Goal: Task Accomplishment & Management: Complete application form

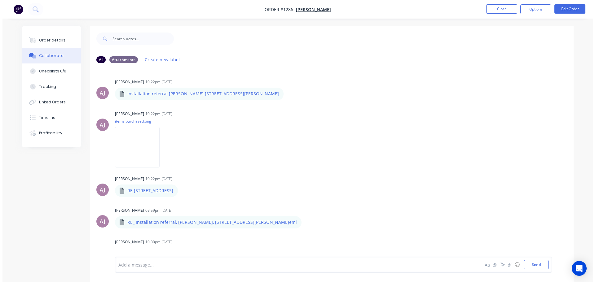
scroll to position [561, 0]
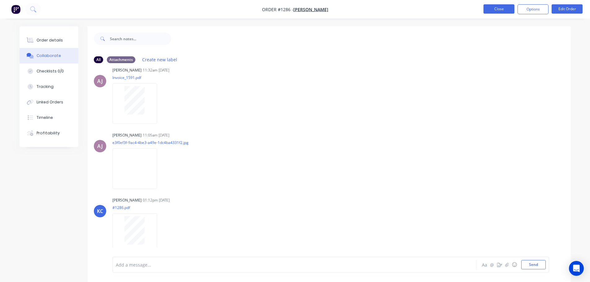
click at [503, 9] on button "Close" at bounding box center [499, 8] width 31 height 9
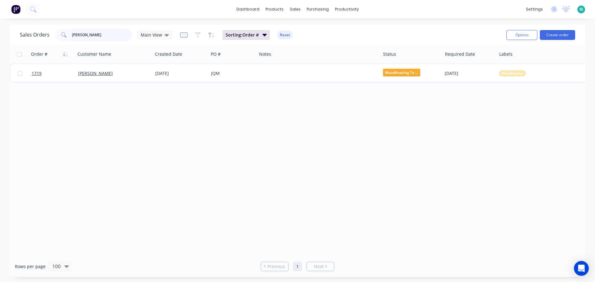
drag, startPoint x: 99, startPoint y: 36, endPoint x: 121, endPoint y: 32, distance: 22.3
click at [99, 35] on input "[PERSON_NAME]" at bounding box center [102, 35] width 60 height 12
click at [312, 40] on div "Customers" at bounding box center [316, 42] width 22 height 6
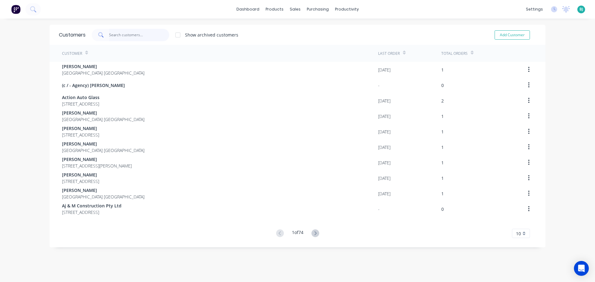
click at [141, 35] on input "text" at bounding box center [139, 35] width 60 height 12
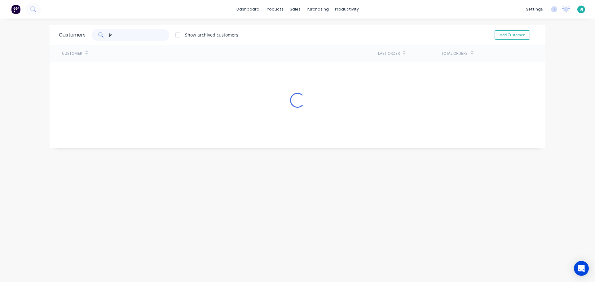
type input "j"
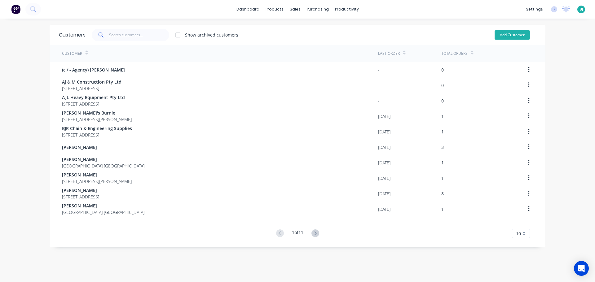
click at [507, 36] on button "Add Customer" at bounding box center [512, 34] width 35 height 9
select select "AU"
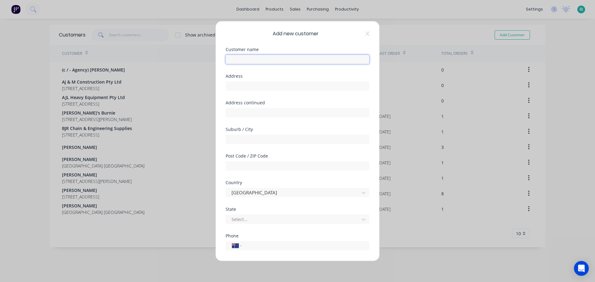
click at [284, 60] on input "text" at bounding box center [298, 59] width 144 height 9
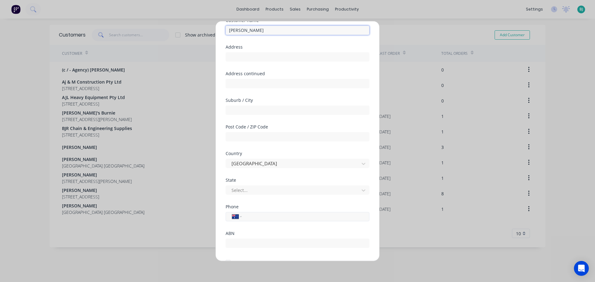
scroll to position [62, 0]
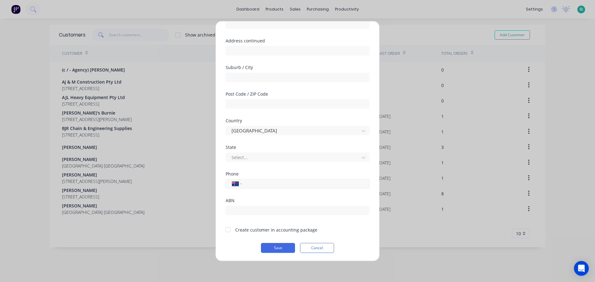
type input "[PERSON_NAME]"
click at [269, 182] on input "tel" at bounding box center [304, 183] width 117 height 7
type input "0448 462 189"
click at [276, 151] on div "Select..." at bounding box center [298, 156] width 144 height 11
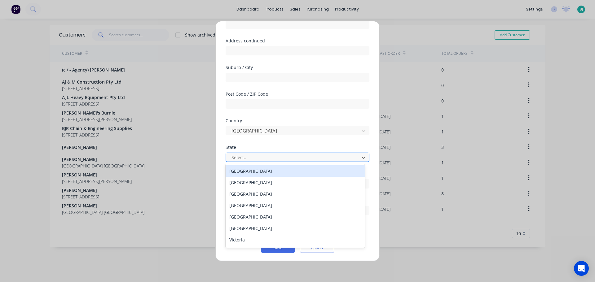
click at [275, 153] on div "Select..." at bounding box center [293, 157] width 129 height 9
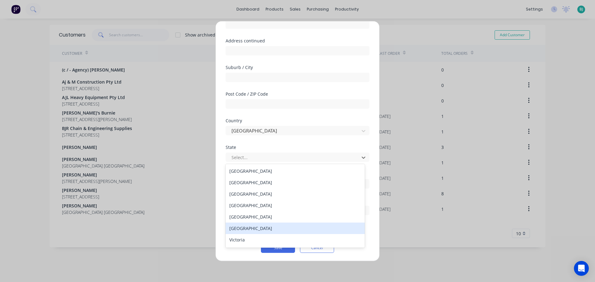
click at [261, 230] on div "[GEOGRAPHIC_DATA]" at bounding box center [295, 228] width 139 height 11
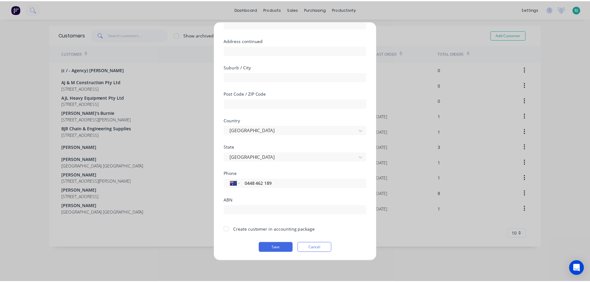
scroll to position [63, 0]
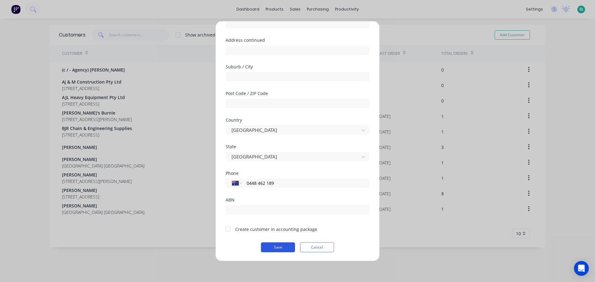
click at [277, 247] on button "Save" at bounding box center [278, 247] width 34 height 10
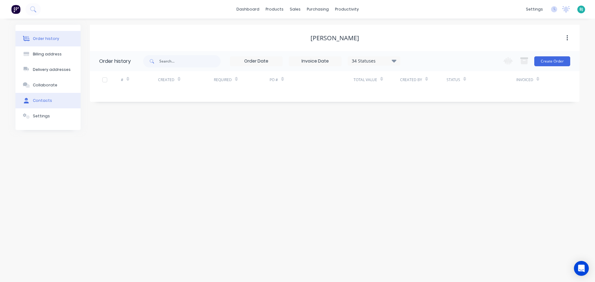
click at [36, 98] on div "Contacts" at bounding box center [42, 101] width 19 height 6
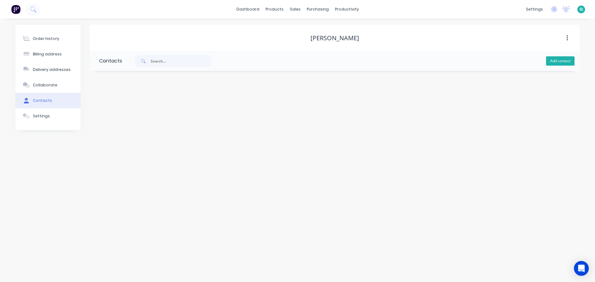
click at [566, 64] on button "Add contact" at bounding box center [560, 60] width 29 height 9
select select "AU"
click at [158, 103] on input "text" at bounding box center [149, 106] width 101 height 9
type input "[PERSON_NAME]"
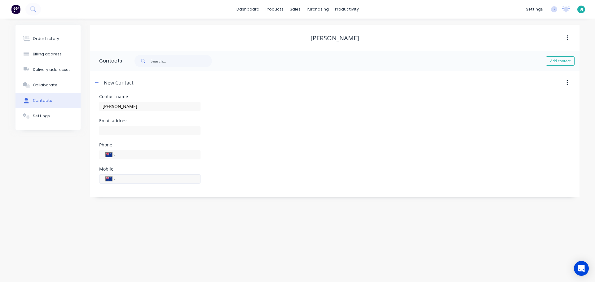
click at [152, 177] on input "tel" at bounding box center [157, 178] width 74 height 7
select select "AU"
click at [152, 177] on input "tel" at bounding box center [157, 178] width 74 height 7
type input "0448 462 189"
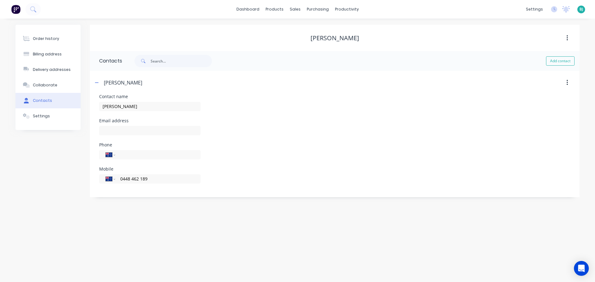
click at [271, 140] on div "Email address" at bounding box center [334, 131] width 471 height 24
click at [99, 85] on button "button" at bounding box center [97, 83] width 8 height 8
click at [41, 37] on div "Order history" at bounding box center [46, 39] width 26 height 6
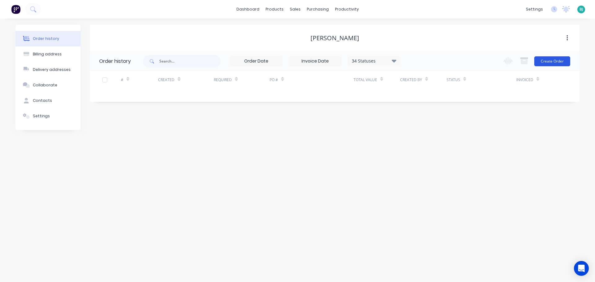
click at [567, 59] on button "Create Order" at bounding box center [552, 61] width 36 height 10
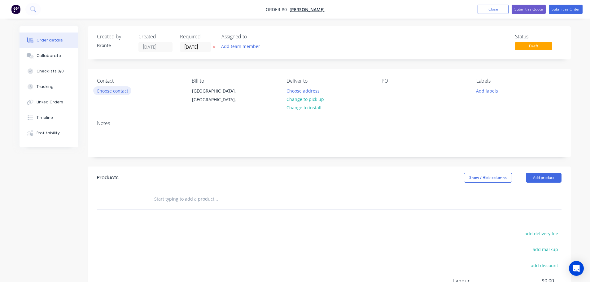
click at [127, 94] on button "Choose contact" at bounding box center [112, 90] width 38 height 8
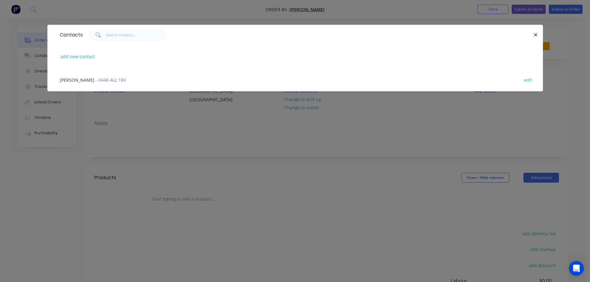
click at [129, 81] on div "[PERSON_NAME] - 0448 462 189 edit" at bounding box center [295, 79] width 477 height 23
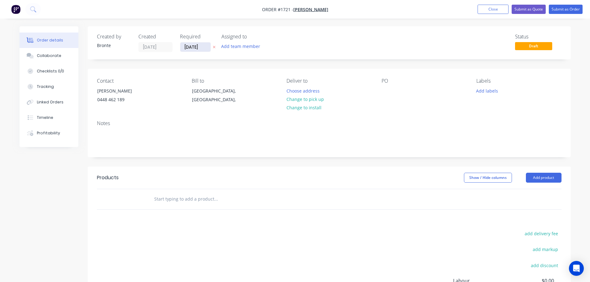
click at [207, 47] on input "[DATE]" at bounding box center [195, 46] width 30 height 9
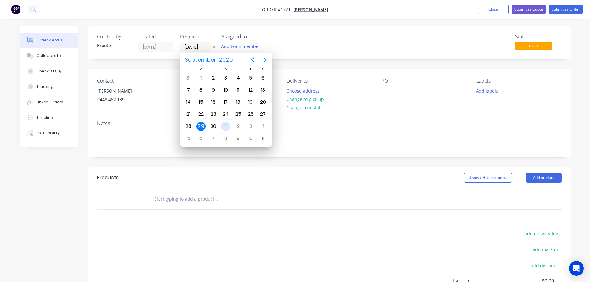
click at [229, 125] on div "1" at bounding box center [225, 126] width 9 height 9
type input "[DATE]"
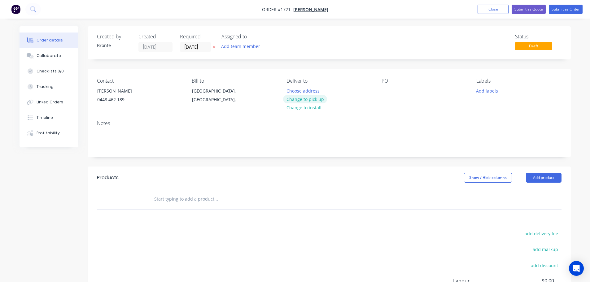
click at [323, 99] on button "Change to pick up" at bounding box center [305, 99] width 44 height 8
click at [491, 90] on button "Add labels" at bounding box center [487, 90] width 29 height 8
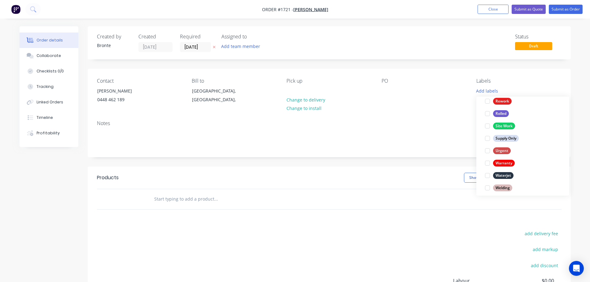
scroll to position [297, 0]
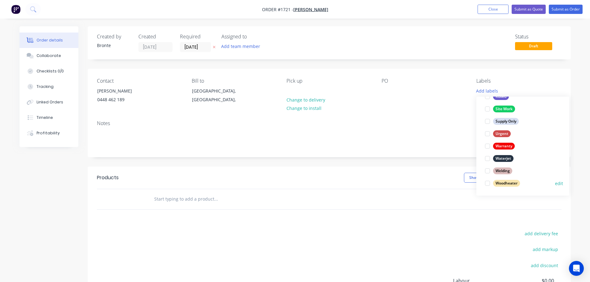
click at [487, 182] on div at bounding box center [488, 183] width 12 height 12
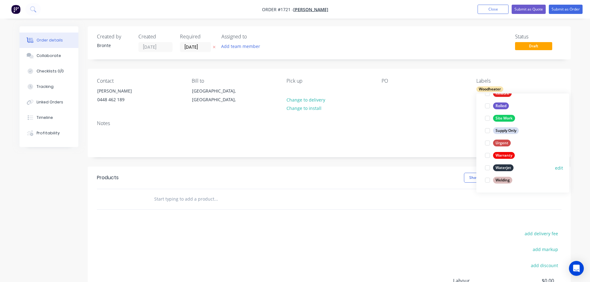
click at [488, 167] on div at bounding box center [488, 168] width 12 height 12
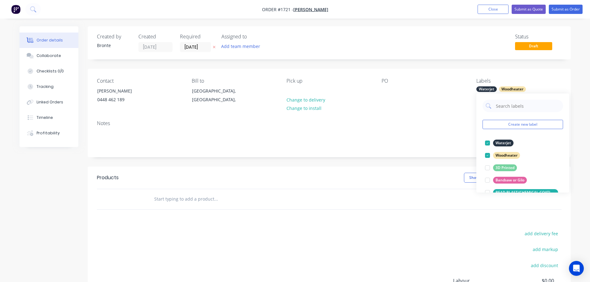
drag, startPoint x: 579, startPoint y: 134, endPoint x: 574, endPoint y: 138, distance: 6.1
click at [579, 134] on div "Order details Collaborate Checklists 0/0 Tracking Linked Orders Timeline Profit…" at bounding box center [295, 184] width 590 height 368
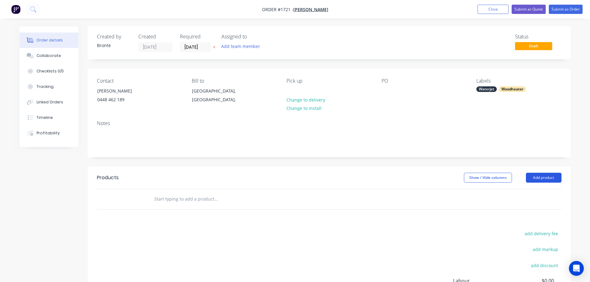
click at [545, 175] on button "Add product" at bounding box center [544, 178] width 36 height 10
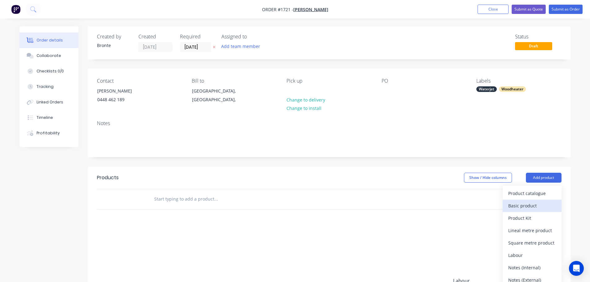
click at [538, 205] on div "Basic product" at bounding box center [533, 205] width 48 height 9
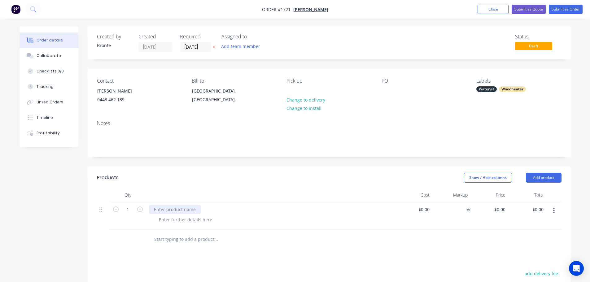
click at [177, 210] on div at bounding box center [175, 209] width 52 height 9
click at [165, 210] on div "Woodheater Door Refurb" at bounding box center [180, 209] width 62 height 9
click at [169, 211] on div "Wood heater Door Refurb" at bounding box center [180, 209] width 63 height 9
click at [177, 219] on div at bounding box center [185, 219] width 63 height 9
click at [177, 218] on div at bounding box center [185, 219] width 63 height 9
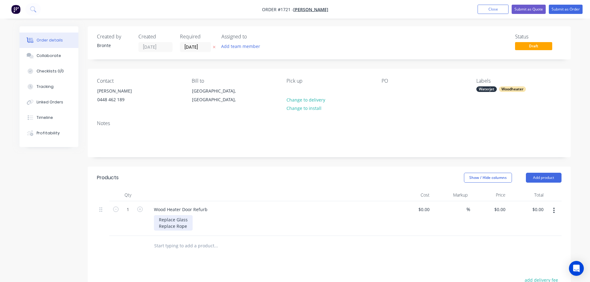
click at [187, 220] on div "Replace Glass Replace Rope" at bounding box center [173, 222] width 39 height 15
click at [219, 178] on div "Show / Hide columns Add product" at bounding box center [379, 178] width 366 height 10
click at [564, 9] on button "Submit as Order" at bounding box center [566, 9] width 34 height 9
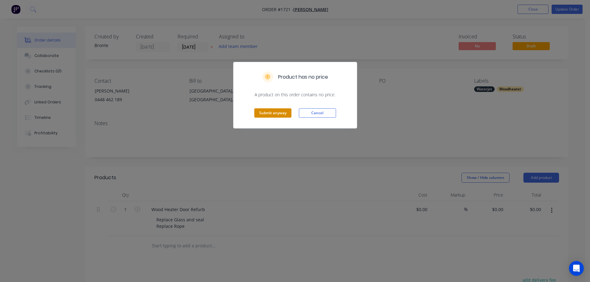
click at [266, 114] on button "Submit anyway" at bounding box center [272, 112] width 37 height 9
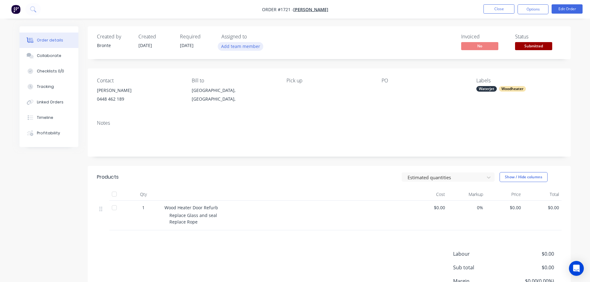
click at [237, 44] on button "Add team member" at bounding box center [241, 46] width 46 height 8
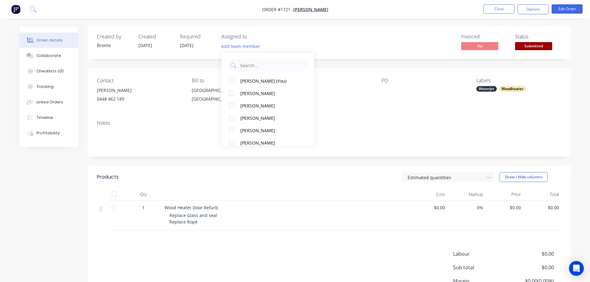
drag, startPoint x: 232, startPoint y: 144, endPoint x: 333, endPoint y: 66, distance: 127.1
click at [232, 143] on div at bounding box center [232, 143] width 12 height 12
click at [356, 43] on div "Invoiced No Status Submitted" at bounding box center [423, 43] width 278 height 18
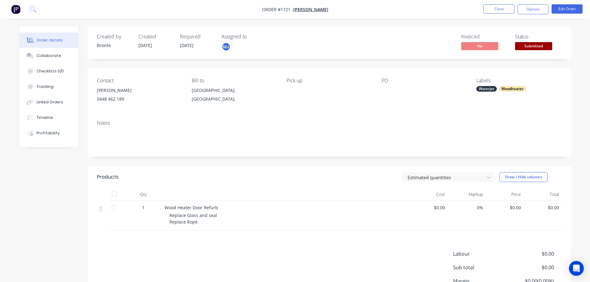
click at [539, 46] on span "Submitted" at bounding box center [533, 46] width 37 height 8
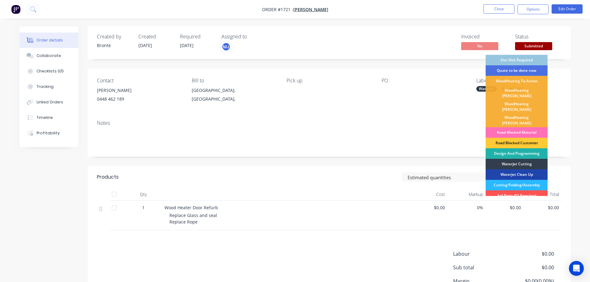
click at [521, 148] on div "Design And Programming" at bounding box center [517, 153] width 62 height 11
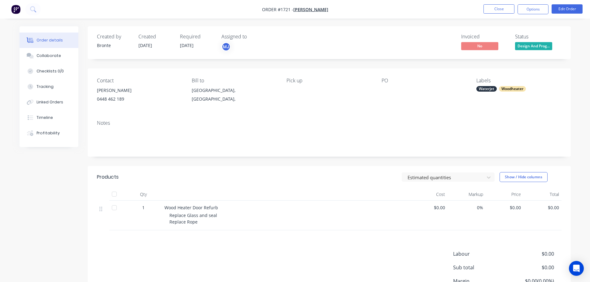
click at [544, 43] on span "Design And Prog..." at bounding box center [533, 46] width 37 height 8
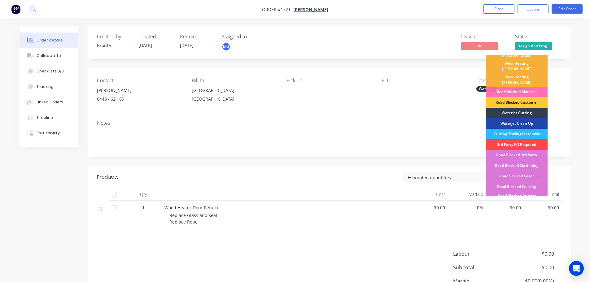
scroll to position [62, 0]
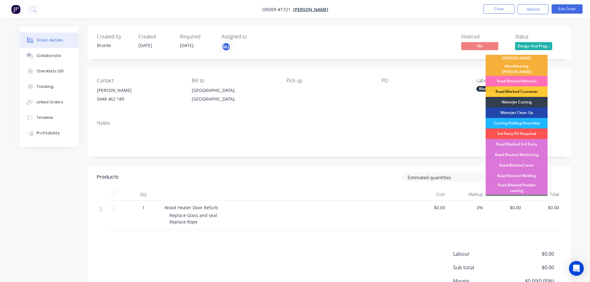
click at [527, 118] on div "Cutting/Folding/Assembly" at bounding box center [517, 123] width 62 height 11
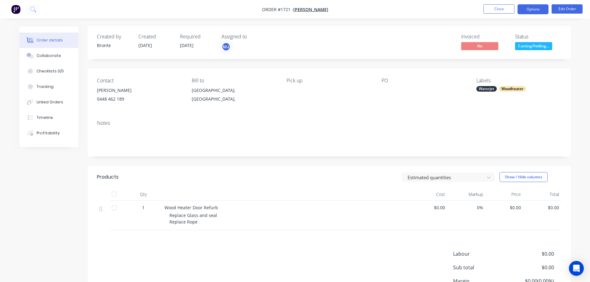
click at [528, 11] on button "Options" at bounding box center [533, 9] width 31 height 10
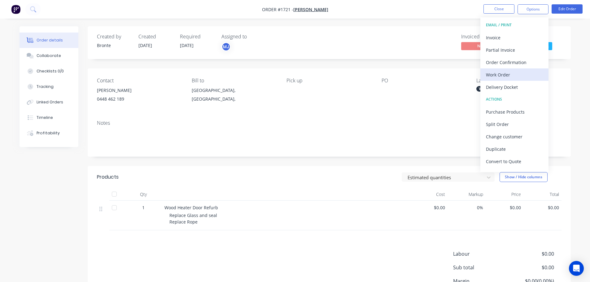
click at [510, 76] on div "Work Order" at bounding box center [514, 74] width 57 height 9
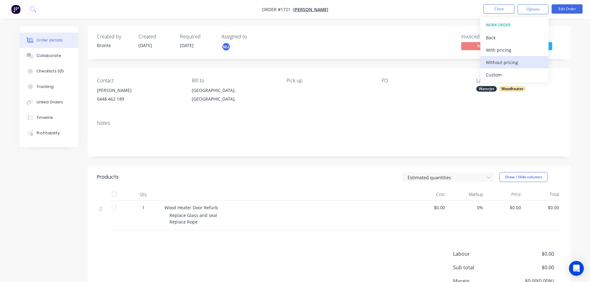
click at [509, 64] on div "Without pricing" at bounding box center [514, 62] width 57 height 9
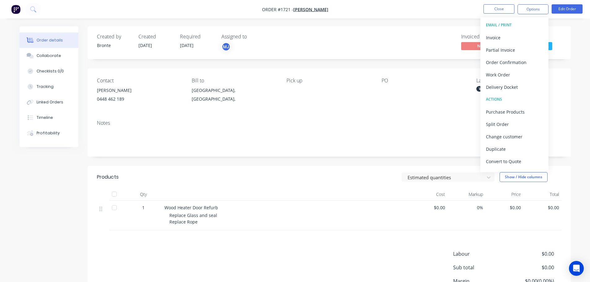
click at [394, 36] on div "Invoiced No Status Cutting/Folding..." at bounding box center [423, 43] width 278 height 18
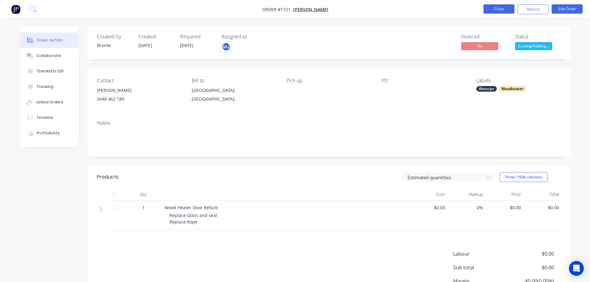
click at [495, 9] on button "Close" at bounding box center [499, 8] width 31 height 9
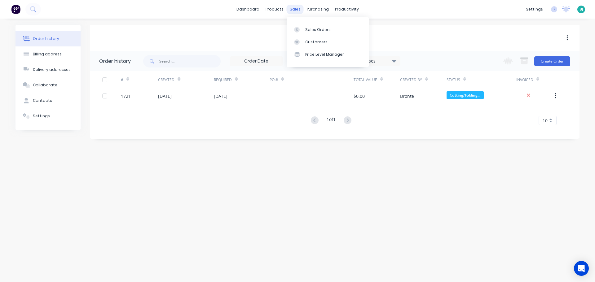
click at [289, 11] on div "sales" at bounding box center [295, 9] width 17 height 9
click at [313, 33] on link "Sales Orders" at bounding box center [328, 29] width 82 height 12
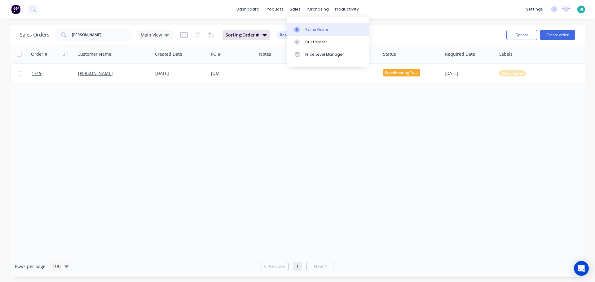
click at [306, 30] on div "Sales Orders" at bounding box center [317, 30] width 25 height 6
drag, startPoint x: 101, startPoint y: 36, endPoint x: 66, endPoint y: 37, distance: 35.0
click at [66, 36] on div "[PERSON_NAME]" at bounding box center [93, 35] width 77 height 12
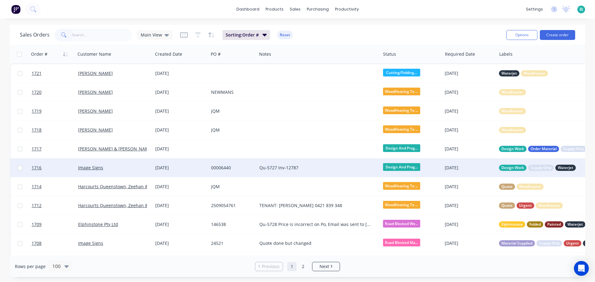
click at [130, 168] on div "Image Signs" at bounding box center [112, 168] width 69 height 6
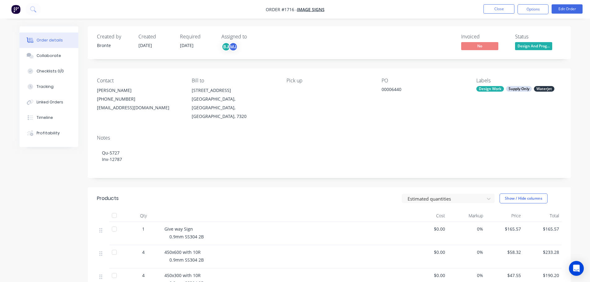
click at [539, 46] on span "Design And Prog..." at bounding box center [533, 46] width 37 height 8
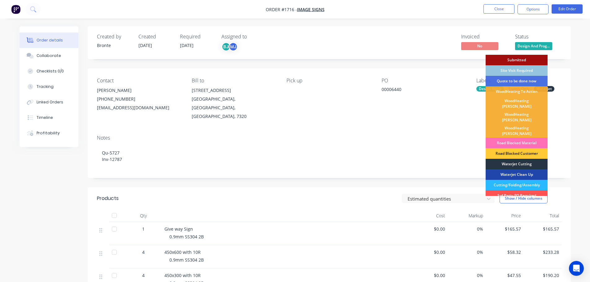
click at [522, 159] on div "Waterjet Cutting" at bounding box center [517, 164] width 62 height 11
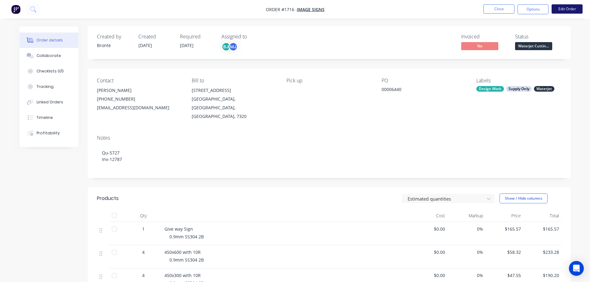
click at [568, 10] on button "Edit Order" at bounding box center [567, 8] width 31 height 9
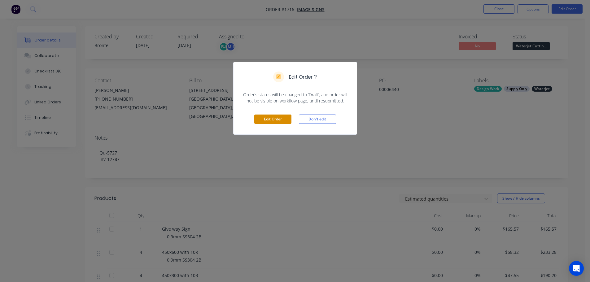
click at [272, 121] on button "Edit Order" at bounding box center [272, 119] width 37 height 9
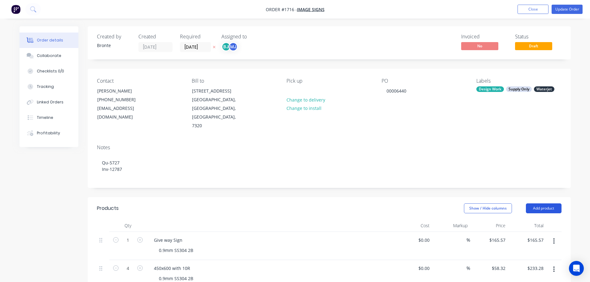
click at [553, 204] on button "Add product" at bounding box center [544, 209] width 36 height 10
click at [524, 282] on div "Labour" at bounding box center [533, 286] width 48 height 9
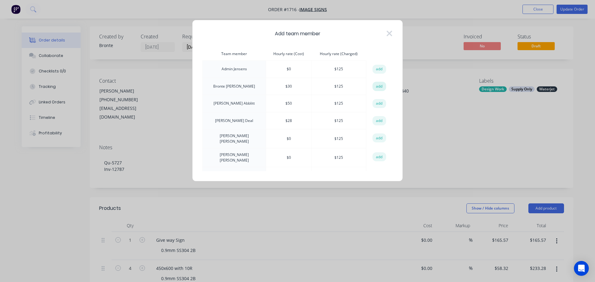
click at [377, 86] on button "add" at bounding box center [379, 86] width 14 height 9
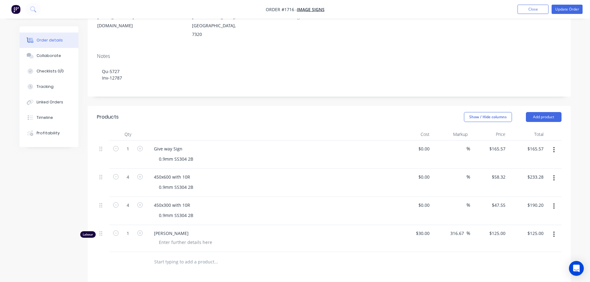
scroll to position [93, 0]
click at [133, 227] on input "1" at bounding box center [128, 231] width 16 height 9
type input "0.5"
type input "$62.50"
click at [200, 236] on div at bounding box center [185, 240] width 63 height 9
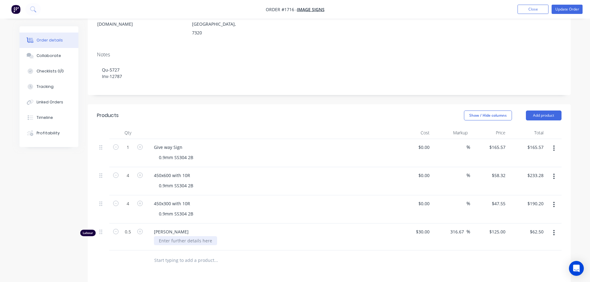
click at [200, 236] on div at bounding box center [185, 240] width 63 height 9
click at [232, 111] on div "Show / Hide columns Add product" at bounding box center [379, 116] width 366 height 10
click at [573, 6] on button "Update Order" at bounding box center [567, 9] width 31 height 9
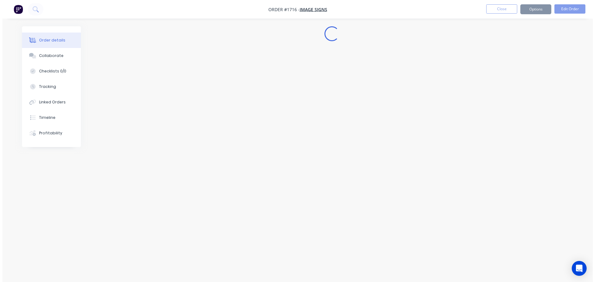
scroll to position [0, 0]
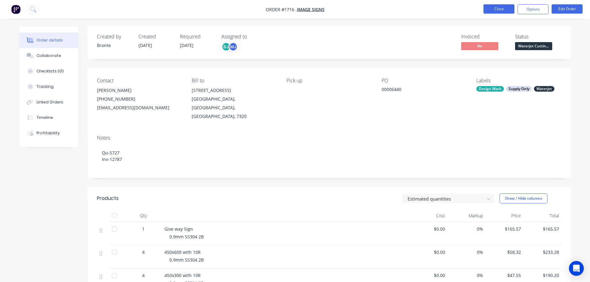
click at [505, 9] on button "Close" at bounding box center [499, 8] width 31 height 9
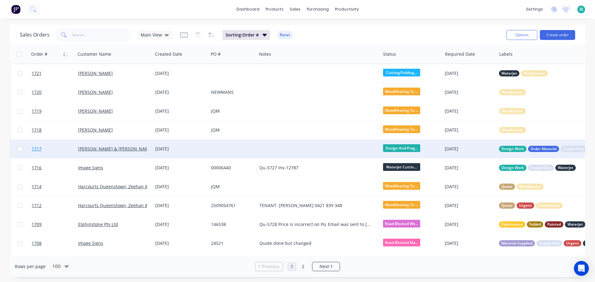
click at [67, 150] on link "1717" at bounding box center [55, 149] width 46 height 19
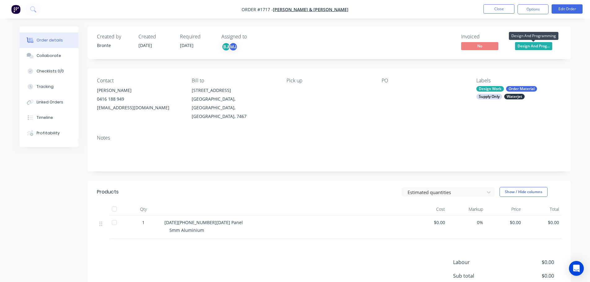
click at [544, 42] on body "Order #1717 - [PERSON_NAME] & [PERSON_NAME] Close Options Edit Order Order deta…" at bounding box center [295, 174] width 590 height 349
click at [537, 48] on span "Design And Prog..." at bounding box center [533, 46] width 37 height 8
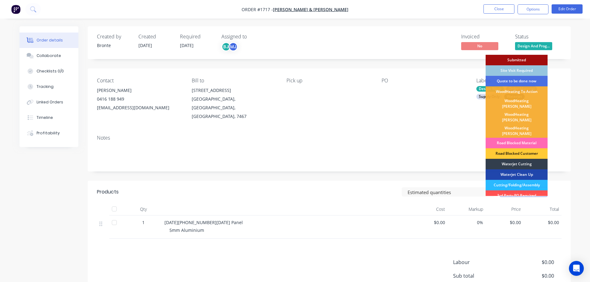
click at [527, 138] on div "Road Blocked Material" at bounding box center [517, 143] width 62 height 11
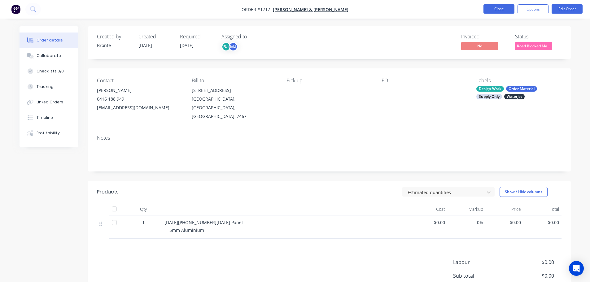
click at [502, 11] on button "Close" at bounding box center [499, 8] width 31 height 9
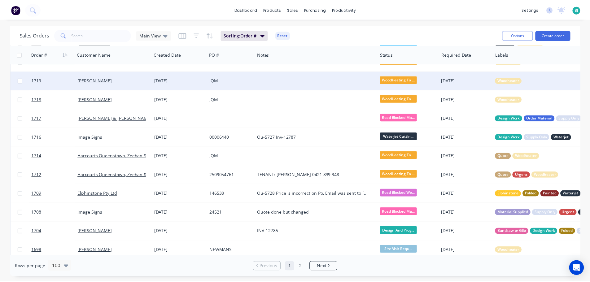
scroll to position [62, 0]
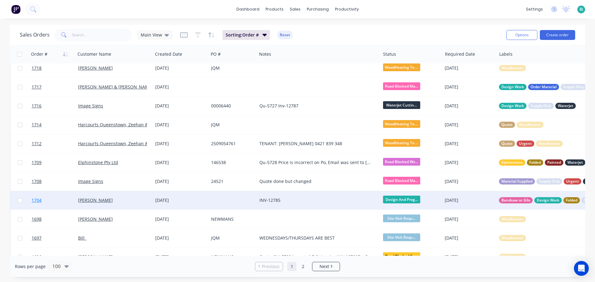
click at [66, 202] on link "1704" at bounding box center [55, 200] width 46 height 19
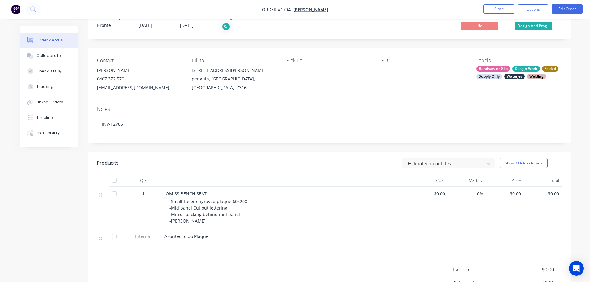
scroll to position [31, 0]
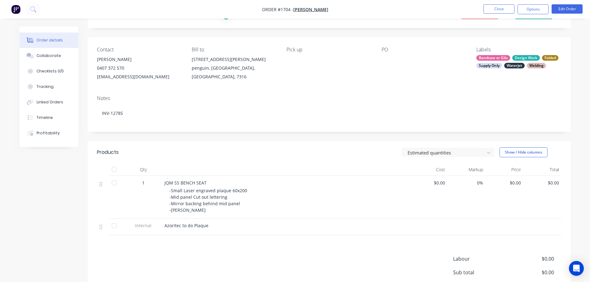
click at [51, 53] on button "Collaborate" at bounding box center [49, 55] width 59 height 15
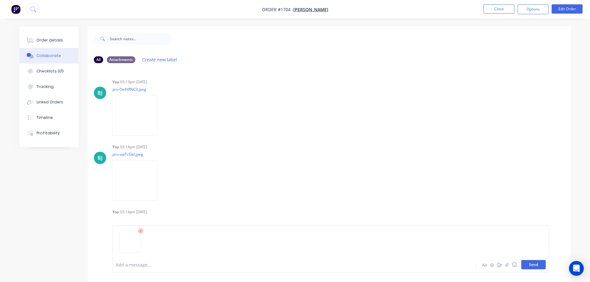
click at [536, 266] on button "Send" at bounding box center [534, 264] width 24 height 9
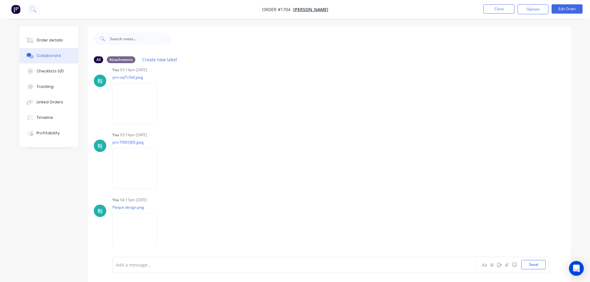
scroll to position [9, 0]
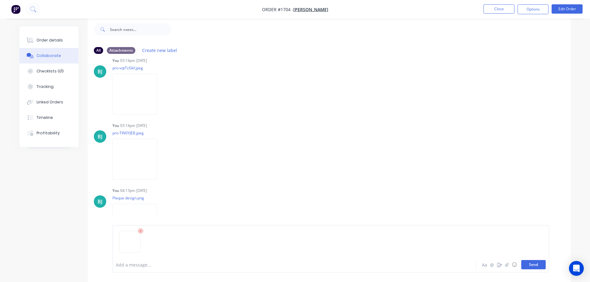
click at [542, 269] on button "Send" at bounding box center [534, 264] width 24 height 9
click at [42, 40] on div "Order details" at bounding box center [50, 40] width 26 height 6
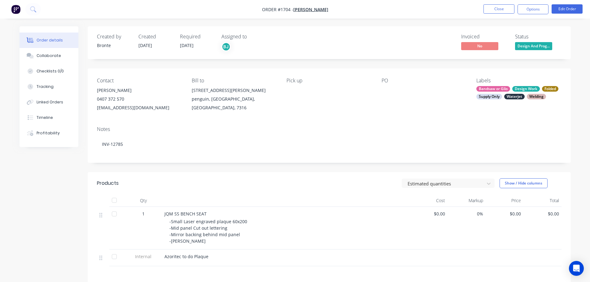
click at [525, 45] on span "Design And Prog..." at bounding box center [533, 46] width 37 height 8
click at [563, 36] on div "Created by Bronte Created [DATE] Required [DATE] Assigned to BJ Invoiced No Sta…" at bounding box center [329, 42] width 483 height 33
click at [500, 7] on button "Close" at bounding box center [499, 8] width 31 height 9
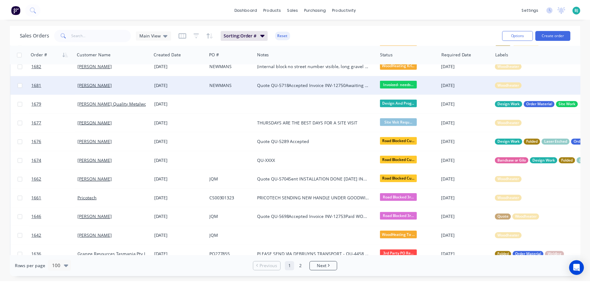
scroll to position [372, 0]
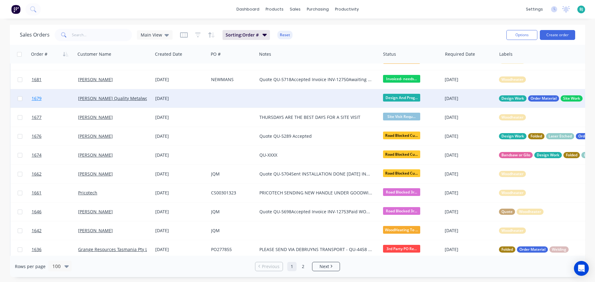
click at [59, 97] on link "1679" at bounding box center [55, 98] width 46 height 19
